Goal: Check status: Check status

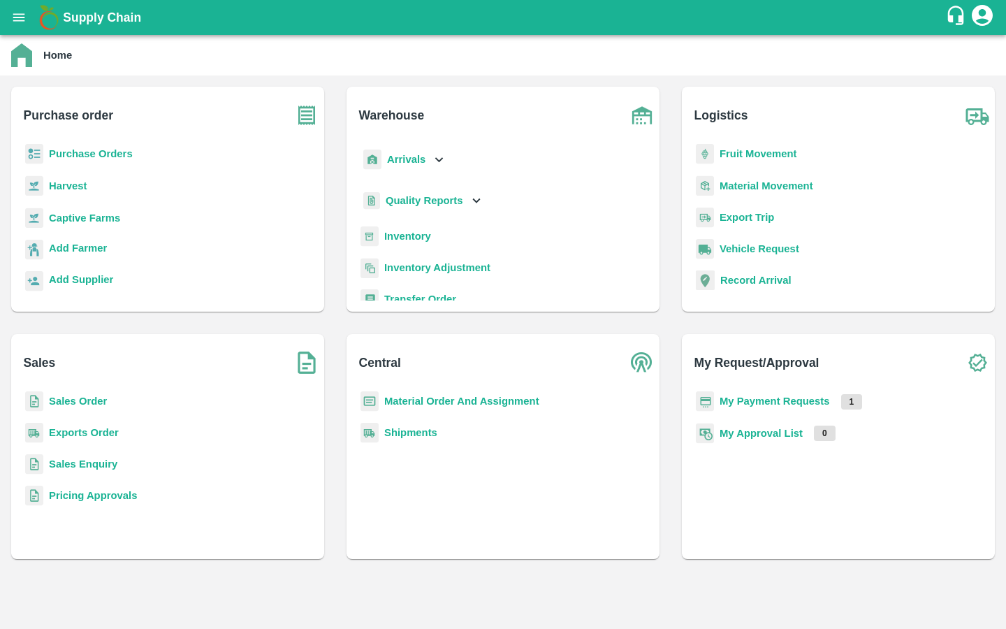
click at [15, 20] on icon "open drawer" at bounding box center [19, 17] width 12 height 8
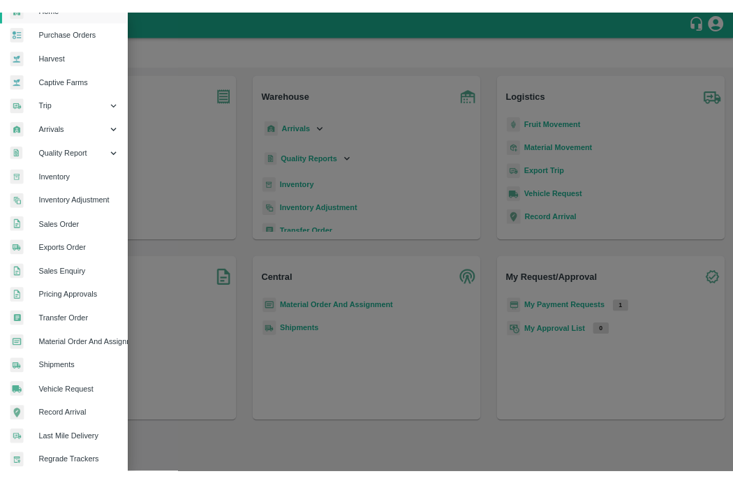
scroll to position [167, 0]
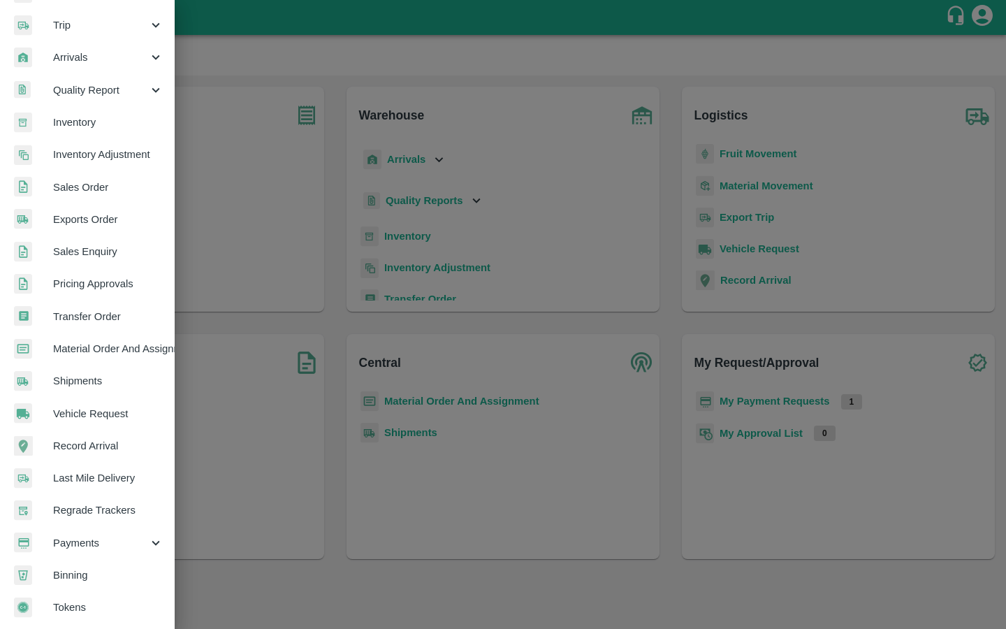
click at [80, 540] on span "Payments" at bounding box center [100, 542] width 95 height 15
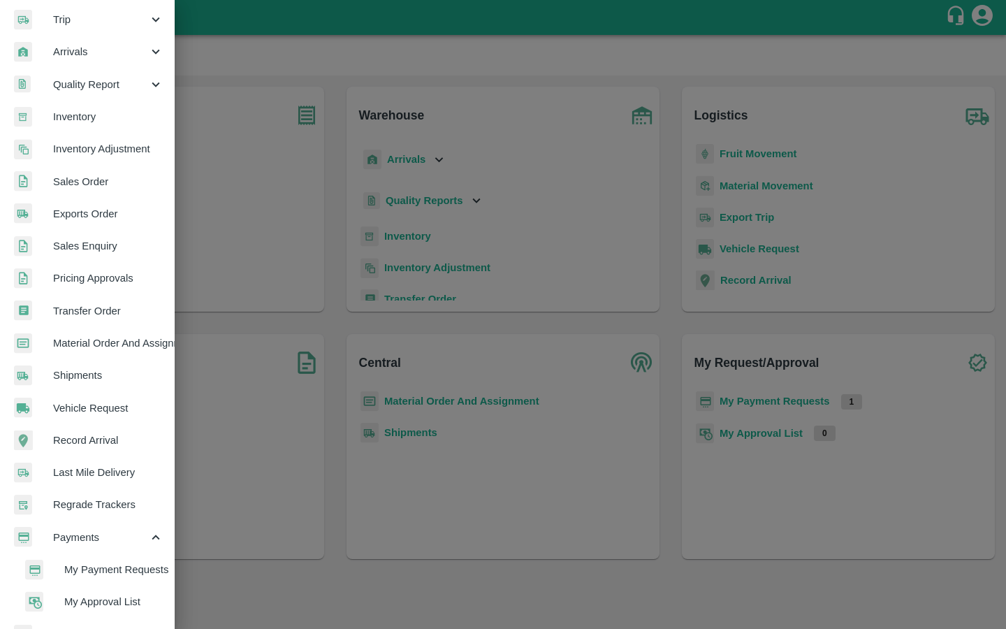
click at [83, 553] on li "My Payment Requests" at bounding box center [92, 569] width 163 height 32
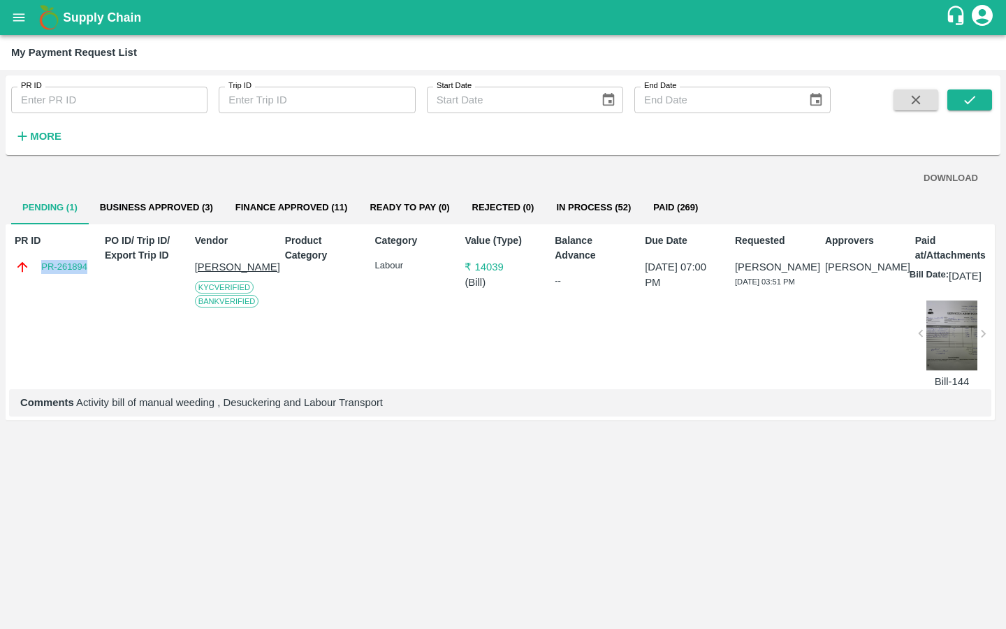
drag, startPoint x: 91, startPoint y: 265, endPoint x: 30, endPoint y: 263, distance: 61.5
click at [29, 265] on div "PR ID PR-261894 PO ID/ Trip ID/ Export Trip ID Vendor Battini Gangireddy KYC Ve…" at bounding box center [500, 322] width 989 height 196
copy link "PR-261894"
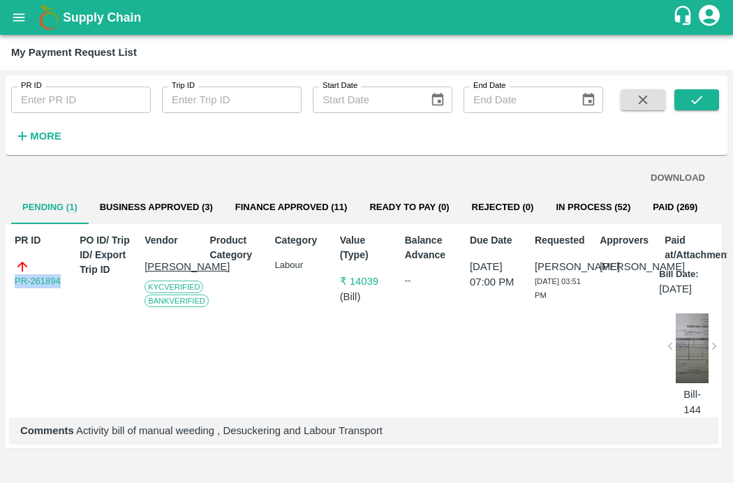
click at [168, 207] on button "Business Approved (3)" at bounding box center [156, 208] width 135 height 34
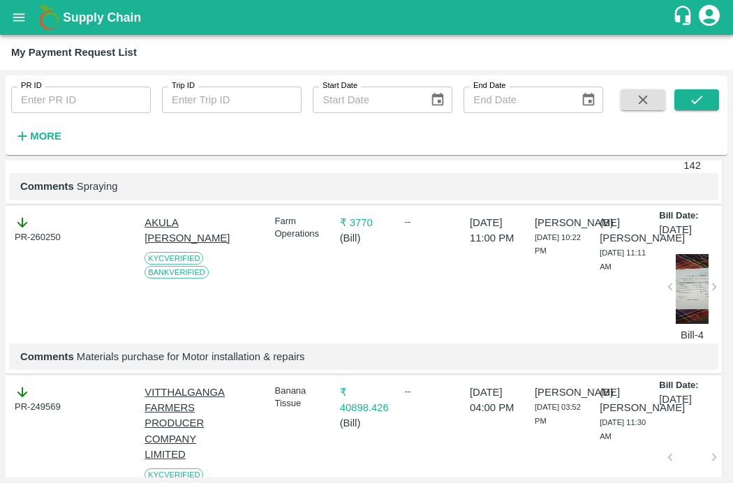
scroll to position [81, 0]
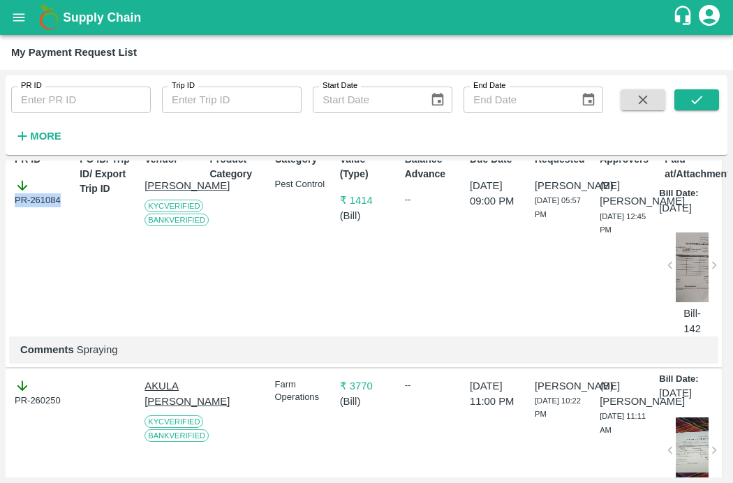
drag, startPoint x: 64, startPoint y: 202, endPoint x: -10, endPoint y: 202, distance: 74.0
click at [0, 202] on html "Supply Chain My Payment Request List PR ID PR ID Trip ID Trip ID Start Date Sta…" at bounding box center [366, 241] width 733 height 483
copy div "PR-261084"
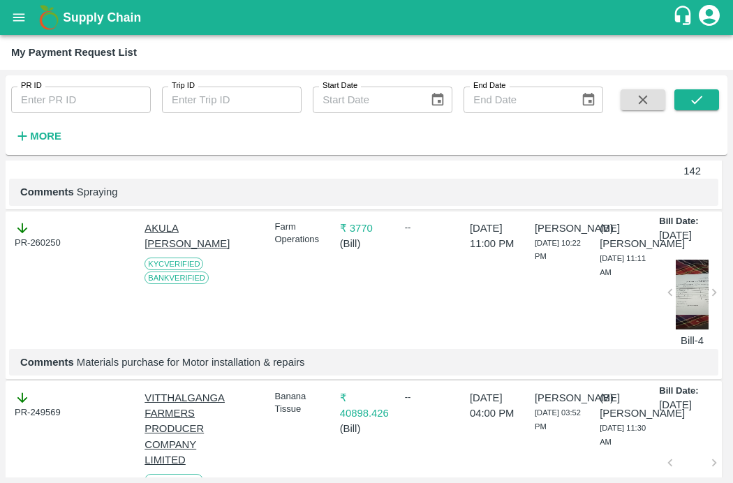
scroll to position [258, 0]
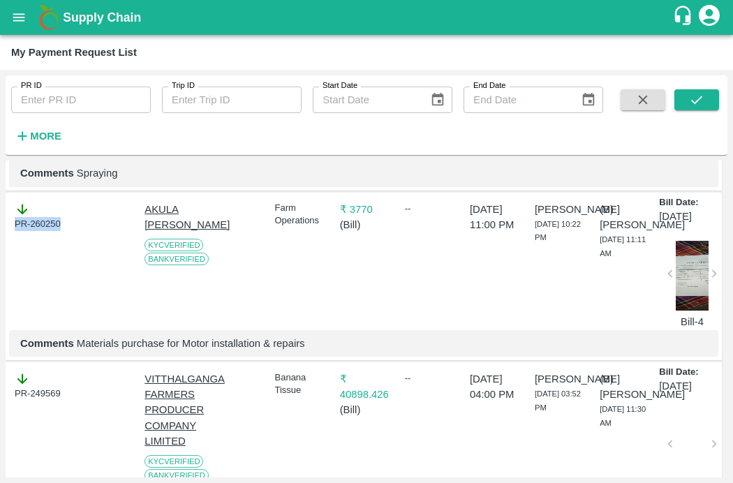
drag, startPoint x: 69, startPoint y: 229, endPoint x: -37, endPoint y: 230, distance: 106.2
click at [0, 230] on html "Supply Chain My Payment Request List PR ID PR ID Trip ID Trip ID Start Date Sta…" at bounding box center [366, 241] width 733 height 483
copy div "PR-260250"
click at [66, 397] on div "PR-249569" at bounding box center [42, 386] width 54 height 29
drag, startPoint x: 66, startPoint y: 403, endPoint x: -10, endPoint y: 403, distance: 76.8
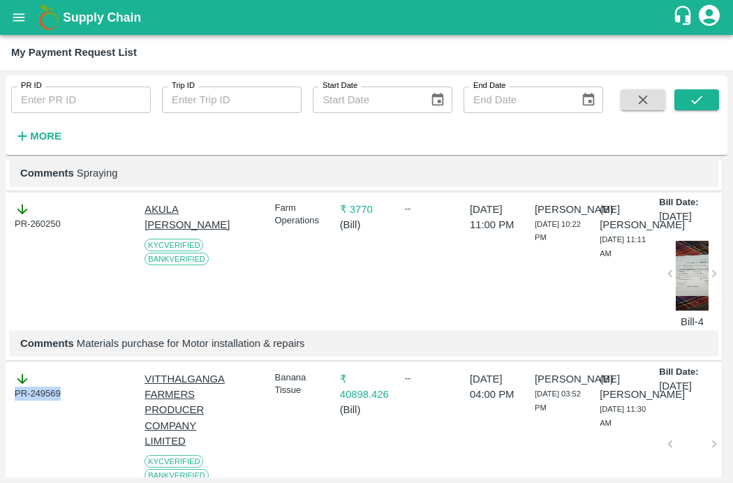
click at [0, 403] on html "Supply Chain My Payment Request List PR ID PR ID Trip ID Trip ID Start Date Sta…" at bounding box center [366, 241] width 733 height 483
copy div "PR-249569"
